Goal: Check status

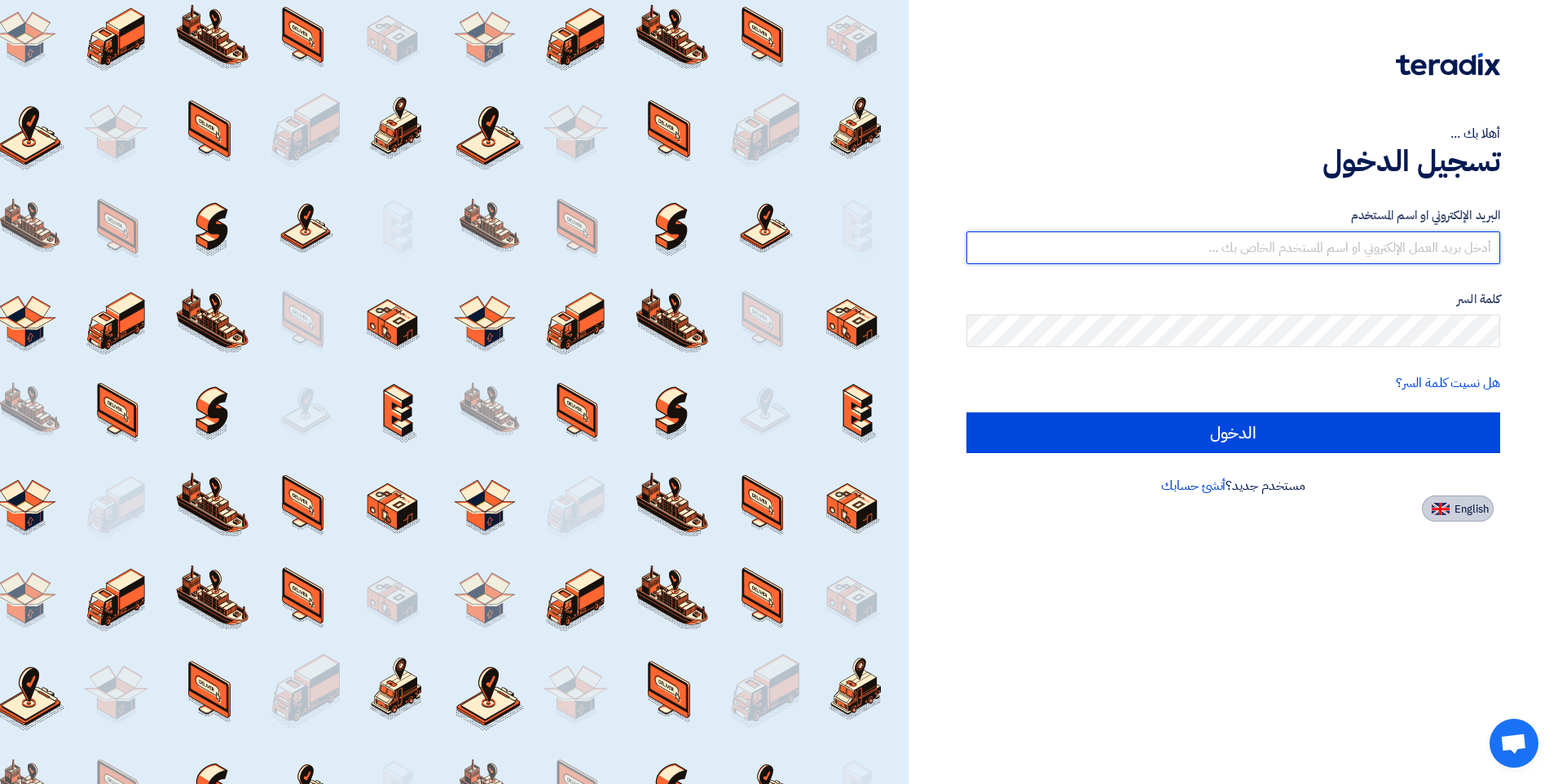
type input "[PERSON_NAME][EMAIL_ADDRESS][DOMAIN_NAME]"
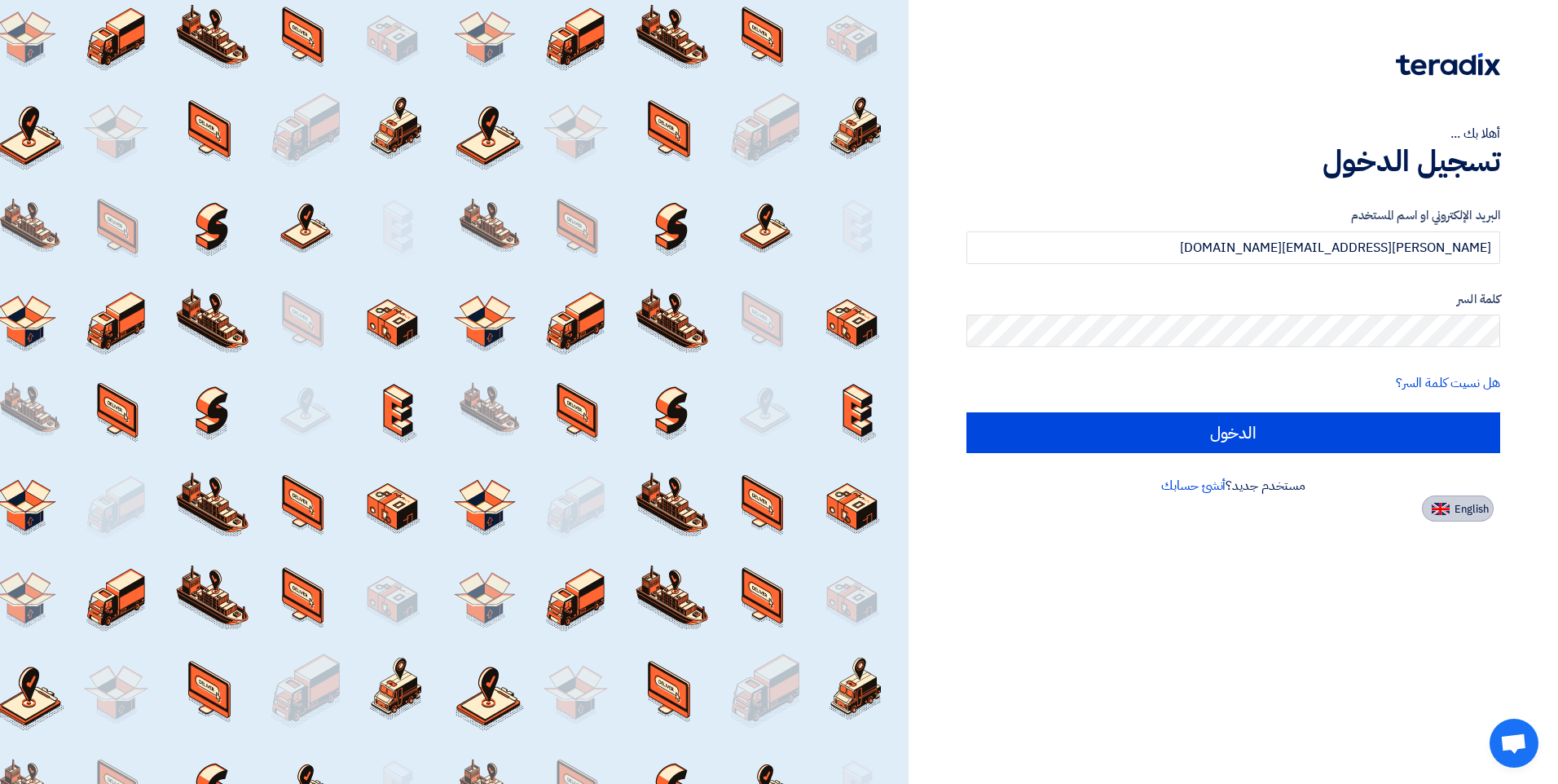
click at [1479, 520] on button "English" at bounding box center [1458, 509] width 72 height 26
type input "Sign in"
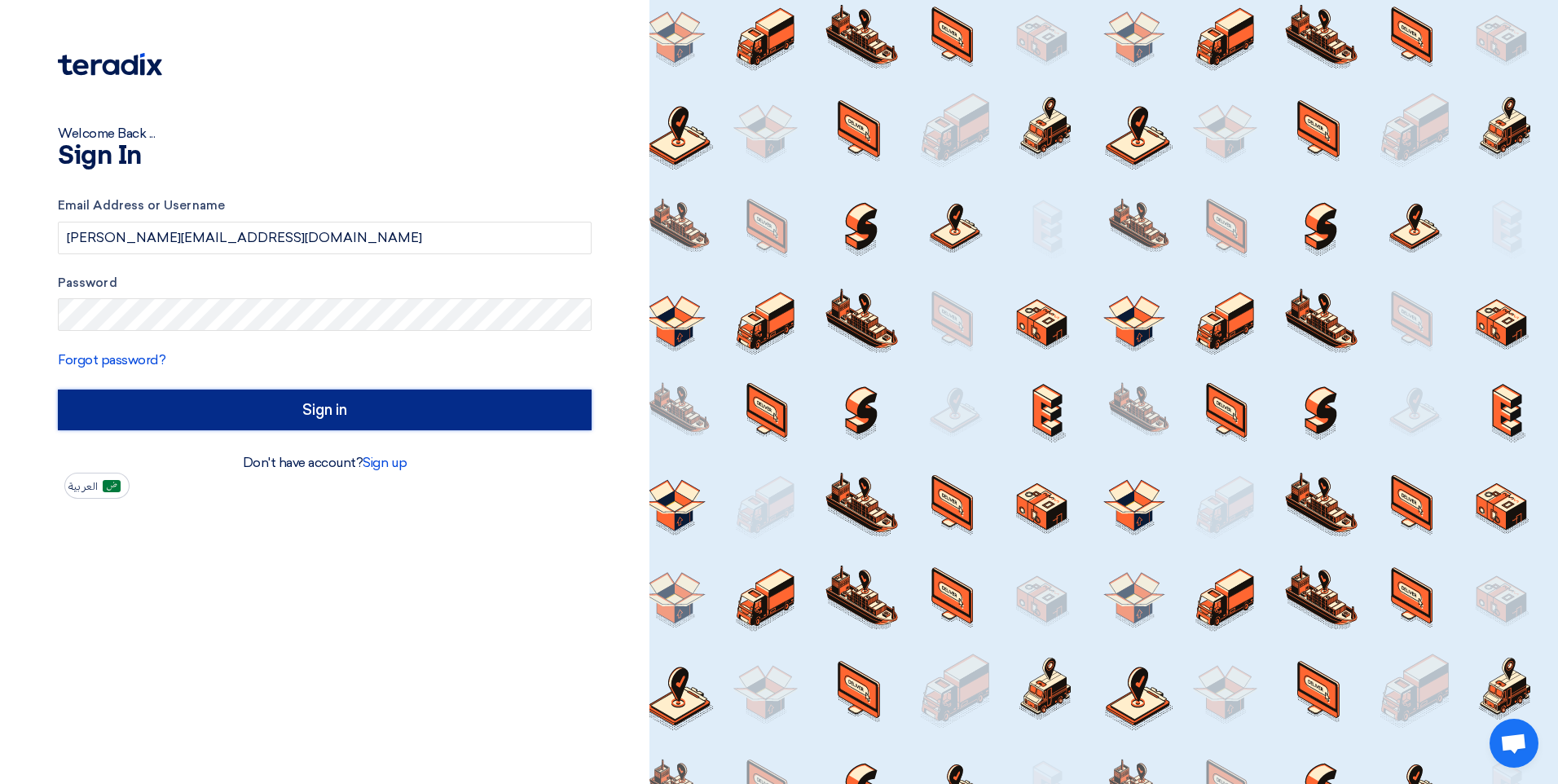
click at [344, 397] on input "Sign in" at bounding box center [325, 410] width 534 height 41
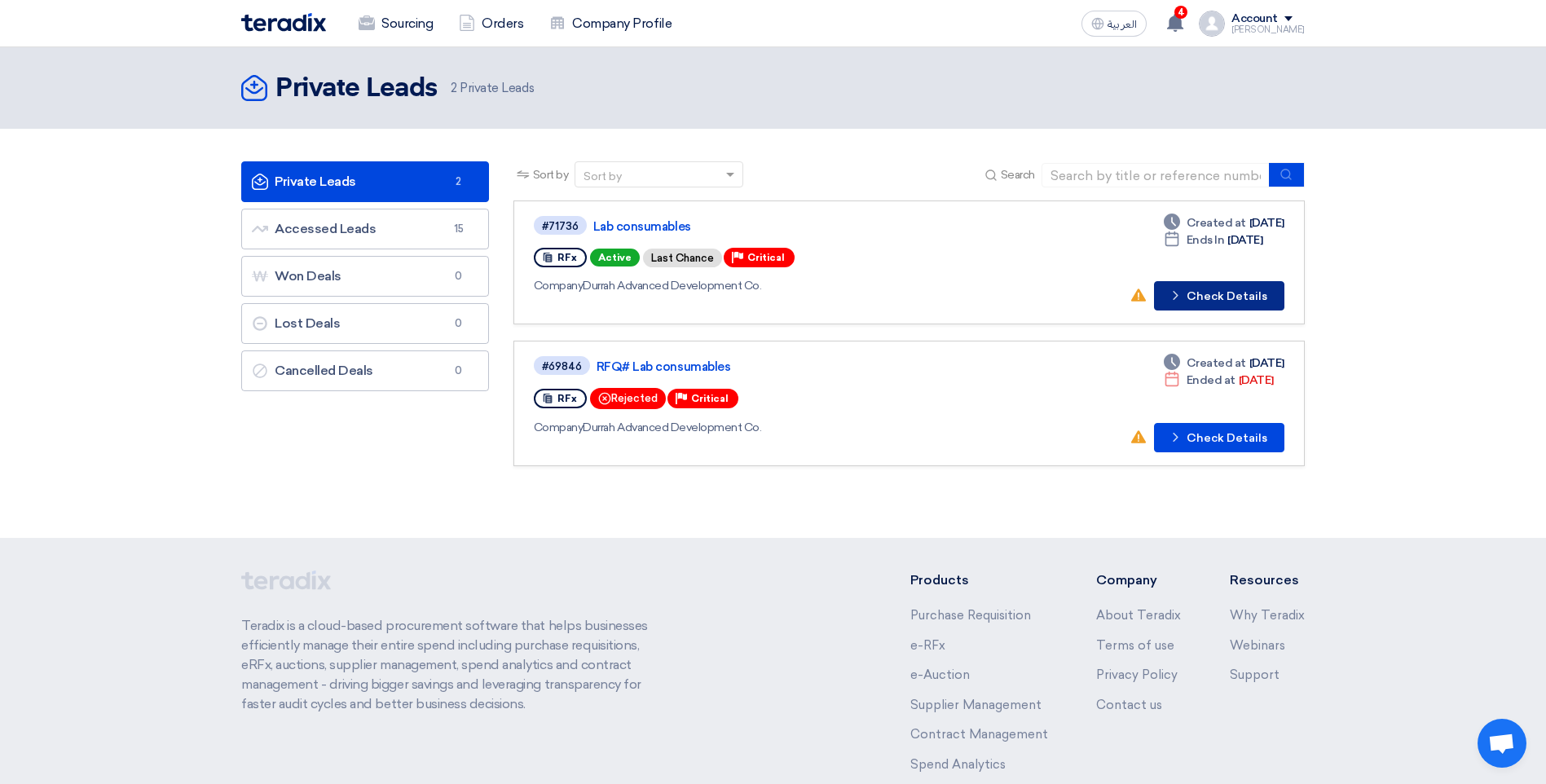
click at [1221, 297] on button "Check details Check Details" at bounding box center [1219, 296] width 131 height 30
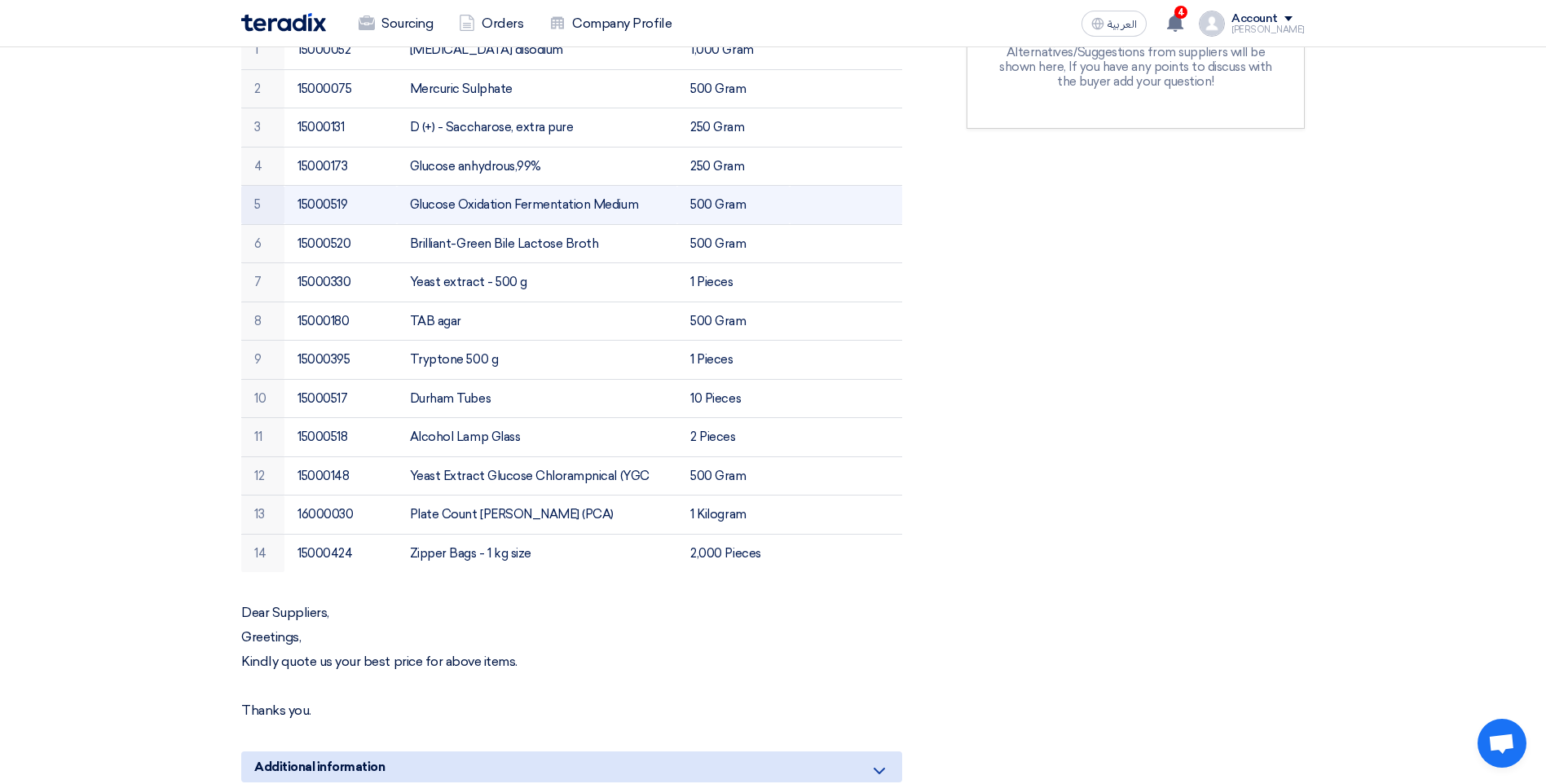
scroll to position [489, 0]
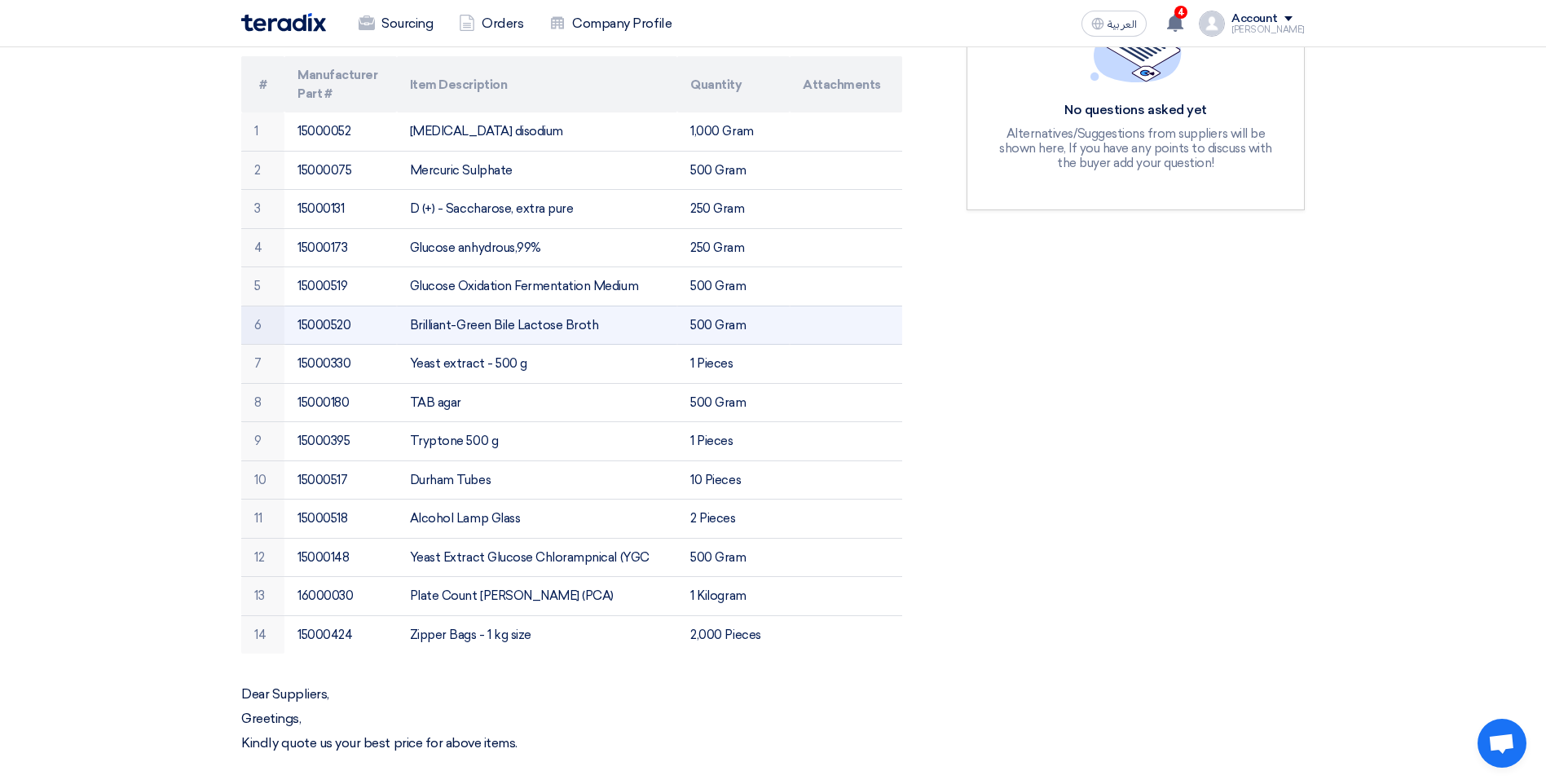
click at [412, 324] on td "Brilliant-Green Bile Lactose Broth" at bounding box center [537, 325] width 281 height 39
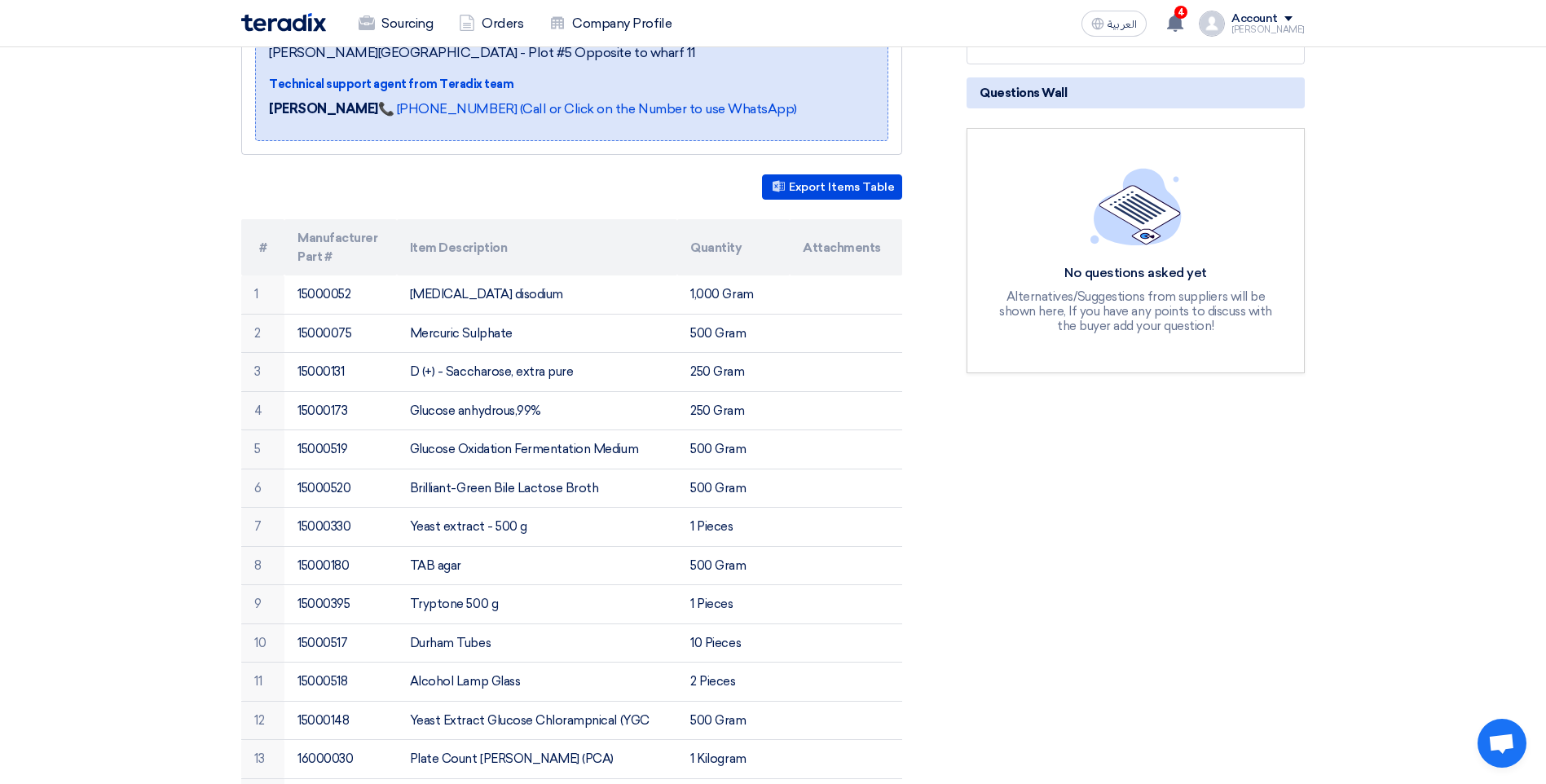
scroll to position [408, 0]
